Goal: Information Seeking & Learning: Learn about a topic

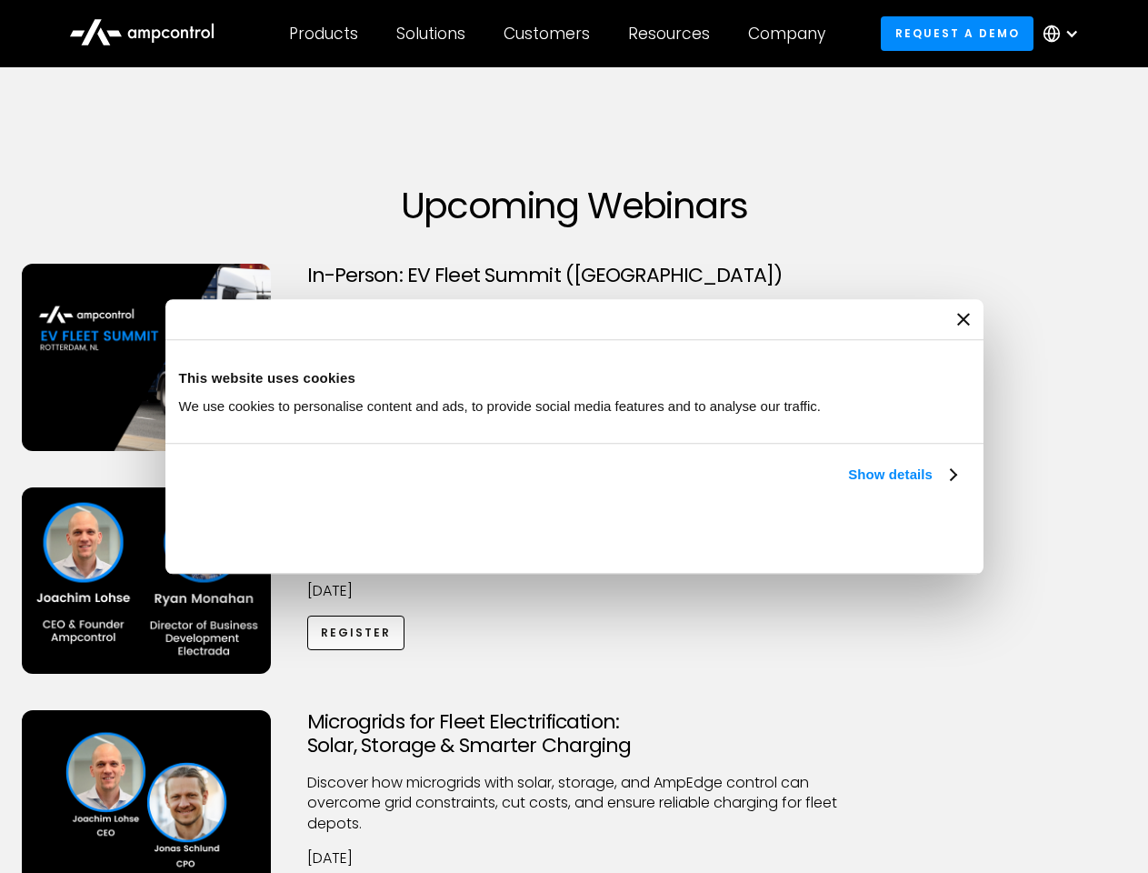
click at [848, 486] on link "Show details" at bounding box center [901, 475] width 107 height 22
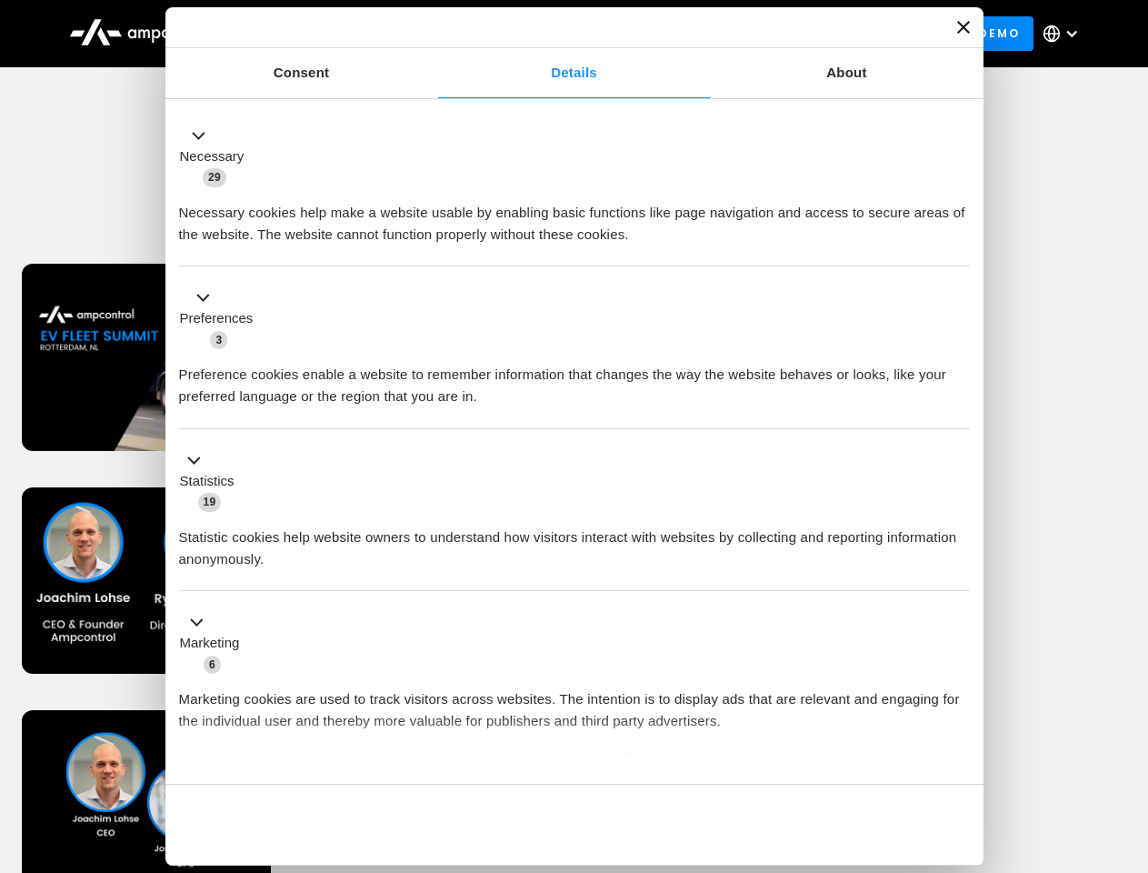
click at [958, 246] on div "Necessary cookies help make a website usable by enabling basic functions like p…" at bounding box center [574, 216] width 791 height 57
click at [1128, 733] on div "Microgrids for Fleet Electrification: Solar, Storage & Smarter Charging Discove…" at bounding box center [575, 832] width 1142 height 244
click at [559, 34] on div "Customers" at bounding box center [547, 34] width 86 height 20
click at [323, 34] on div "Products" at bounding box center [323, 34] width 69 height 20
click at [432, 34] on div "Solutions" at bounding box center [430, 34] width 69 height 20
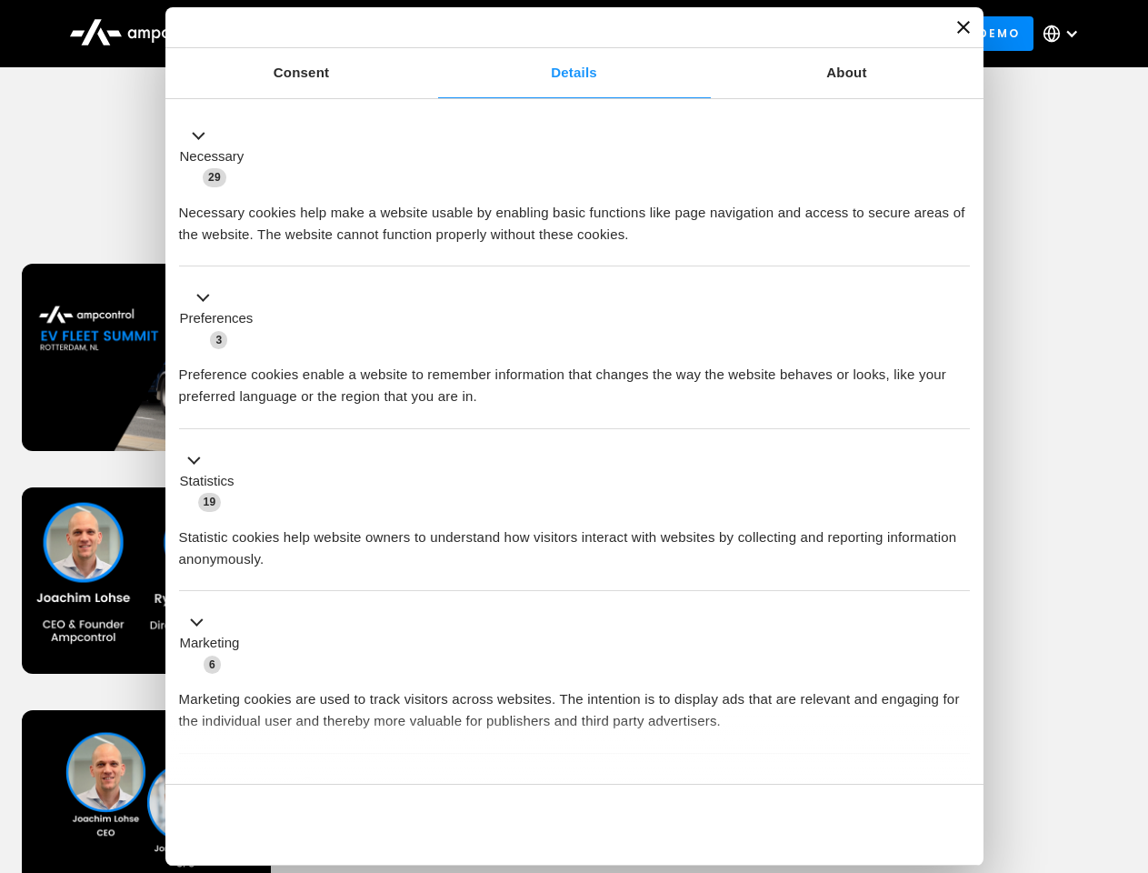
click at [550, 34] on div "Customers" at bounding box center [547, 34] width 86 height 20
click at [673, 34] on div "Resources" at bounding box center [669, 34] width 82 height 20
click at [793, 34] on div "Company" at bounding box center [786, 34] width 77 height 20
click at [1066, 34] on div at bounding box center [1072, 33] width 15 height 15
